Goal: Task Accomplishment & Management: Use online tool/utility

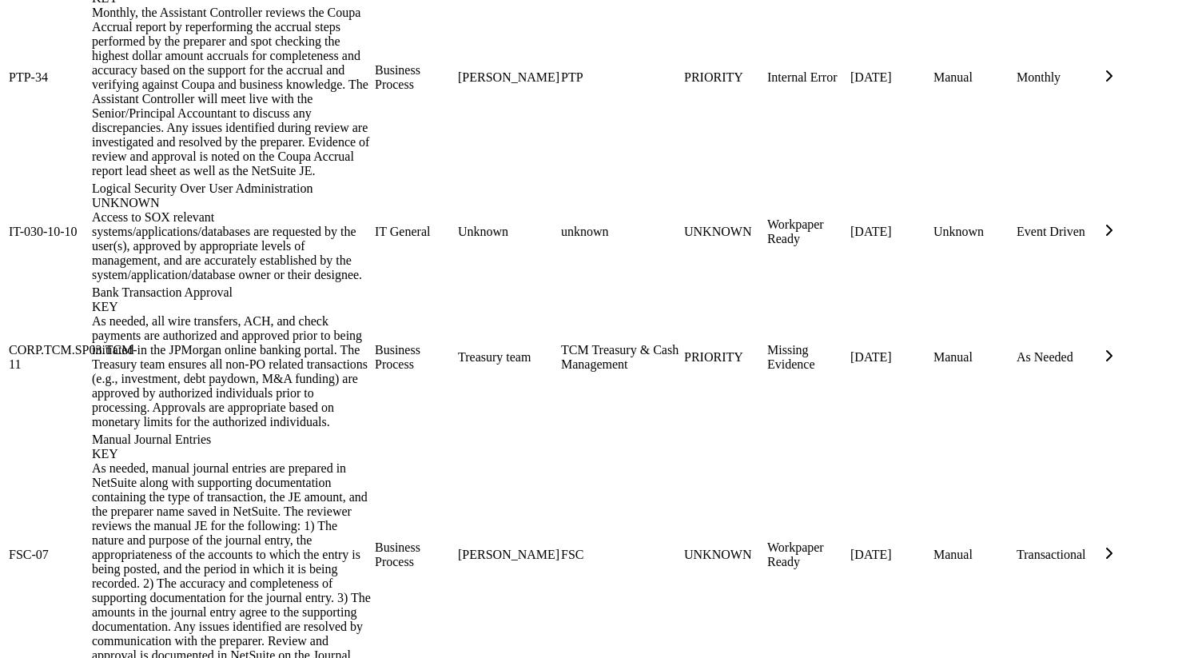
scroll to position [1933, 0]
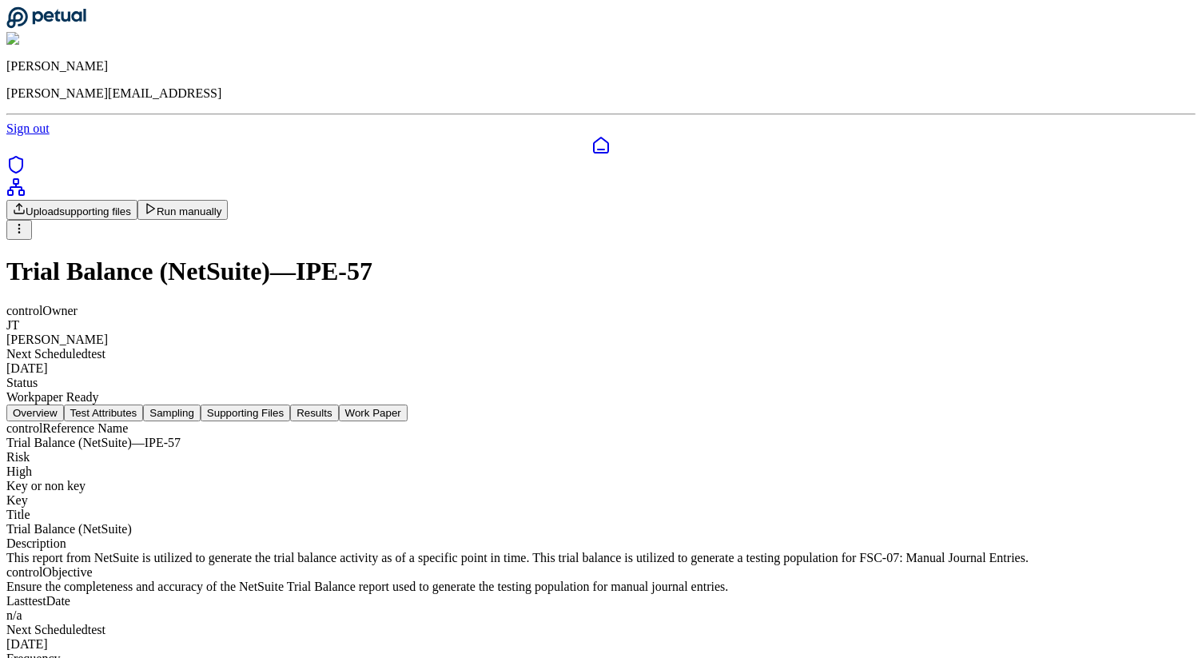
click at [144, 404] on button "Test Attributes" at bounding box center [104, 412] width 80 height 17
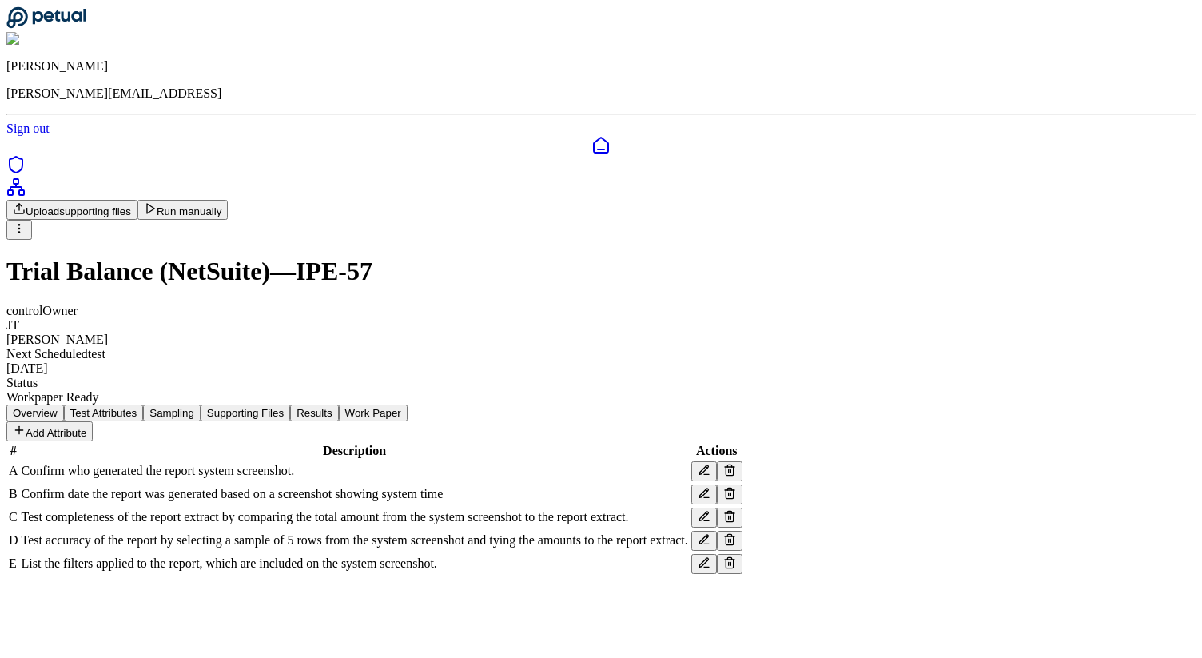
click at [201, 404] on button "Sampling" at bounding box center [172, 412] width 58 height 17
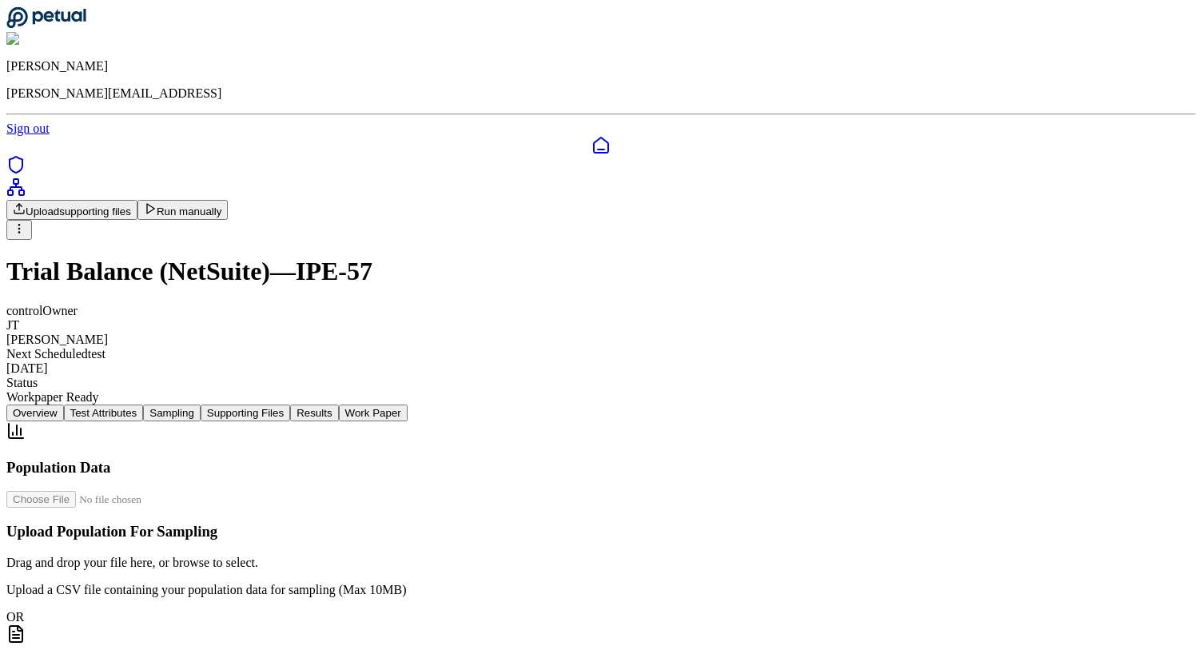
click at [290, 404] on button "Supporting Files" at bounding box center [246, 412] width 90 height 17
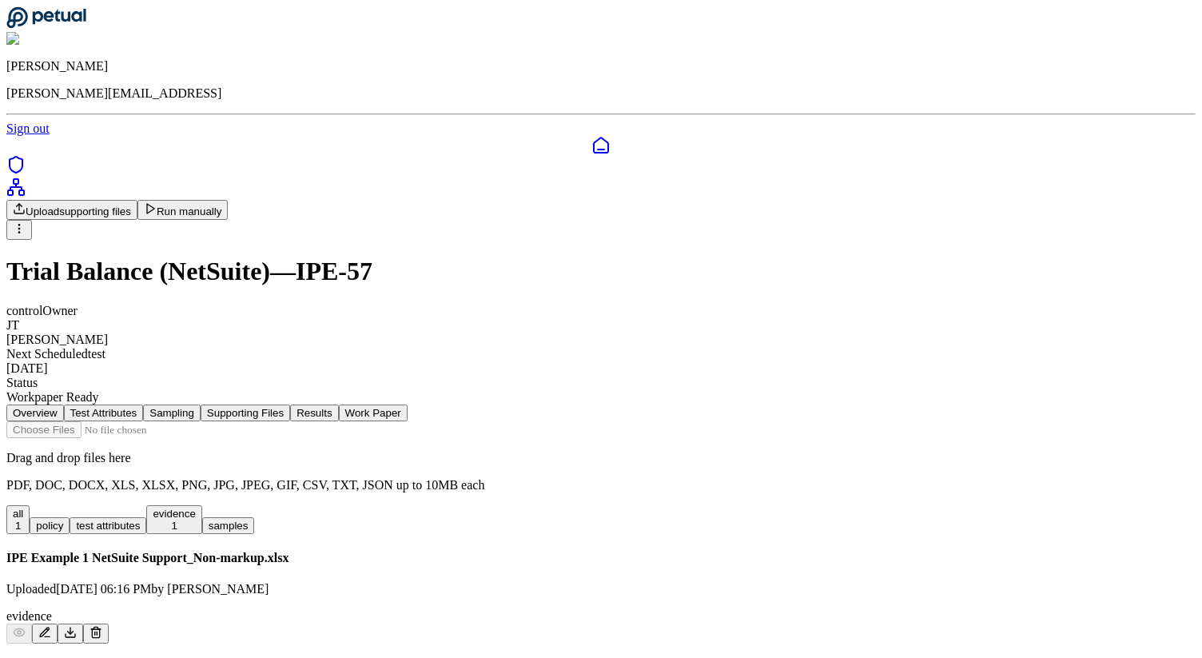
scroll to position [44, 0]
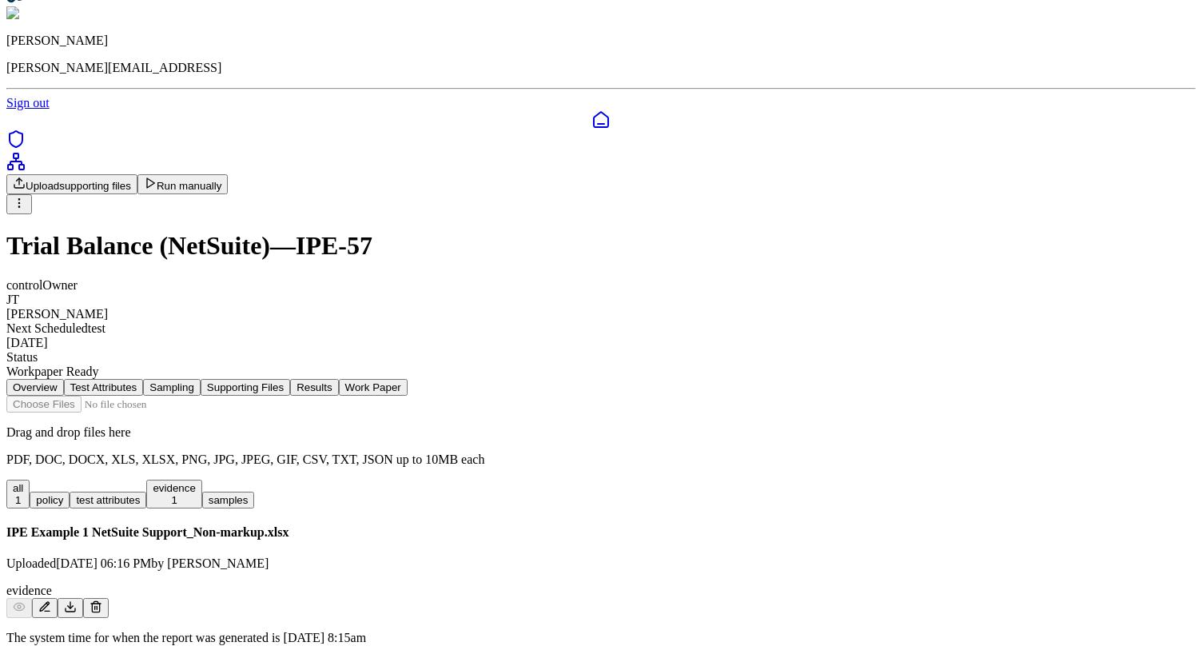
click at [77, 600] on icon at bounding box center [70, 606] width 13 height 13
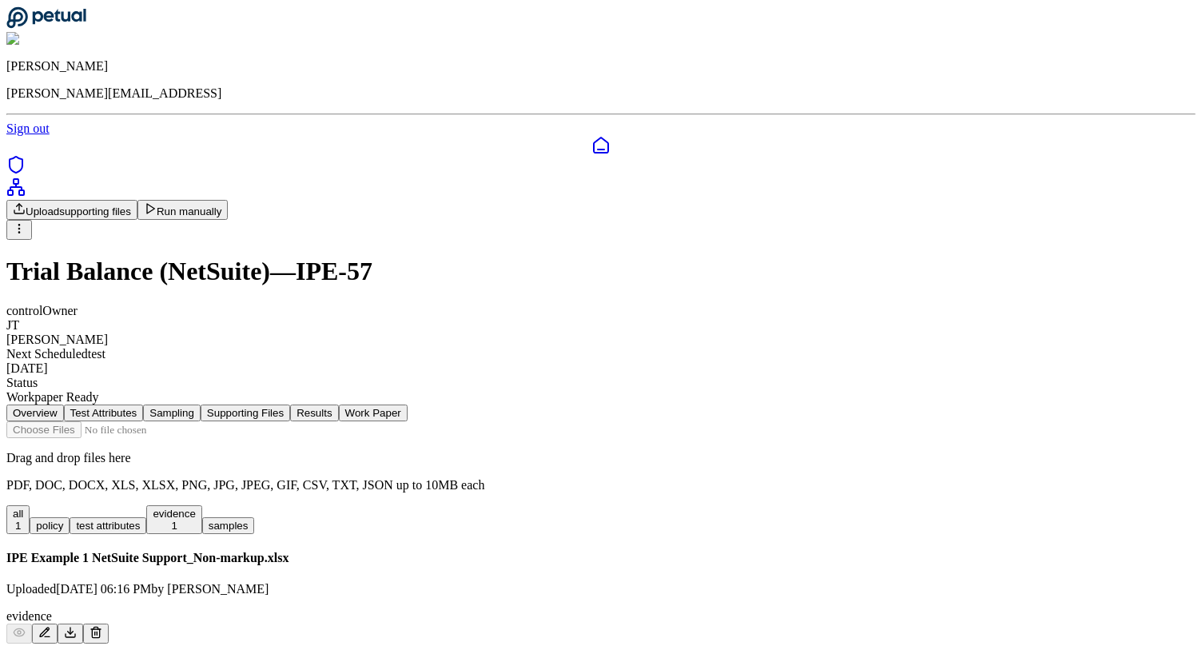
click at [965, 229] on div "Upload supporting files Run manually Trial Balance (NetSuite) — IPE-57 control …" at bounding box center [600, 302] width 1189 height 205
click at [229, 200] on button "Run manually" at bounding box center [182, 210] width 91 height 20
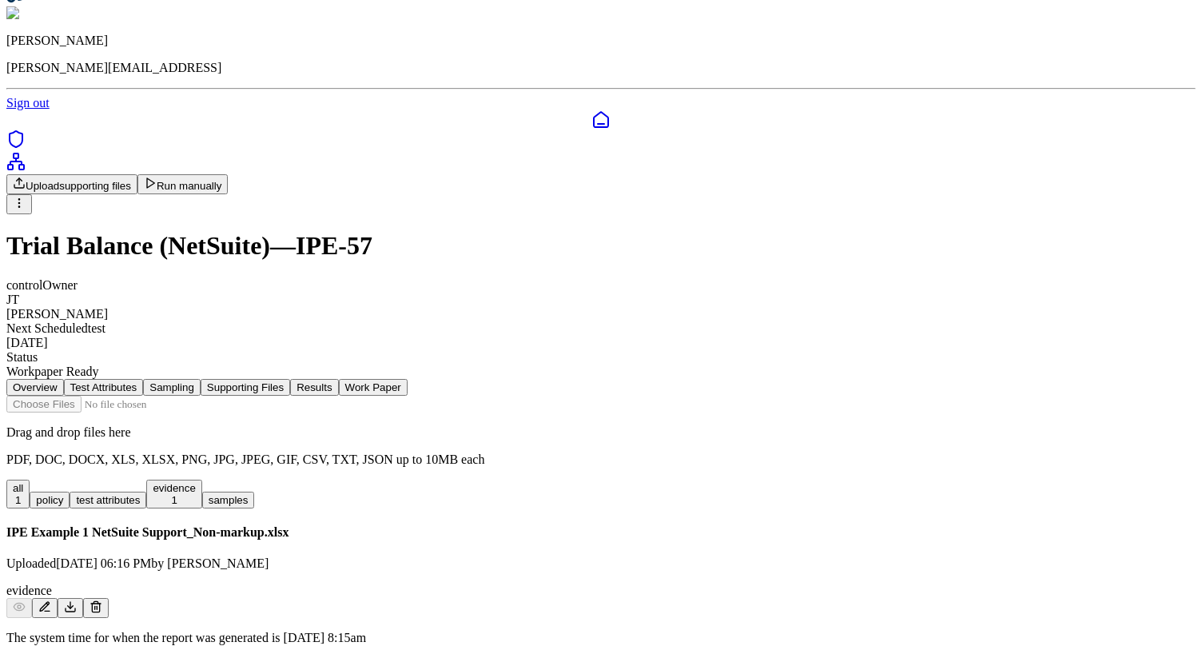
click at [64, 379] on button "Overview" at bounding box center [35, 387] width 58 height 17
